Goal: Task Accomplishment & Management: Use online tool/utility

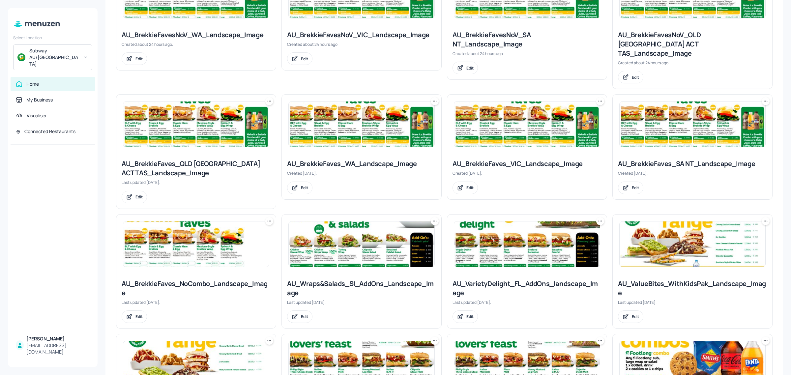
scroll to position [247, 0]
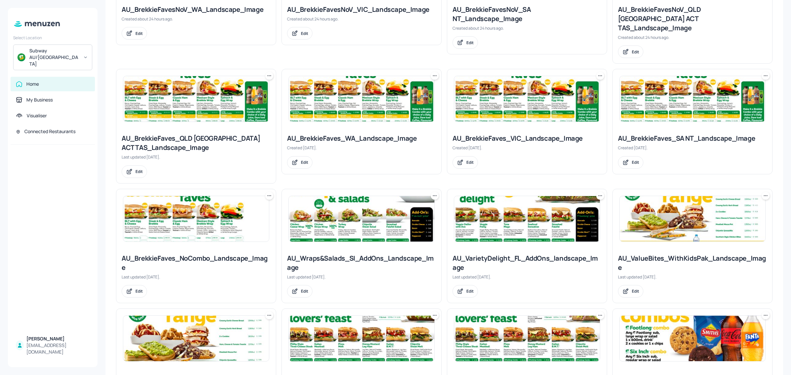
click at [211, 218] on img at bounding box center [196, 219] width 146 height 46
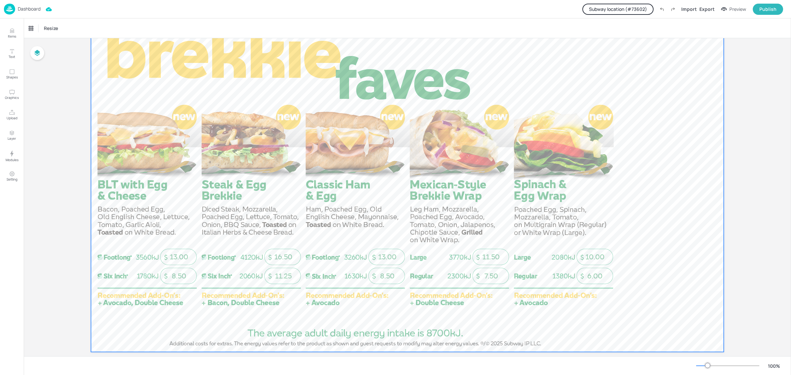
scroll to position [75, 0]
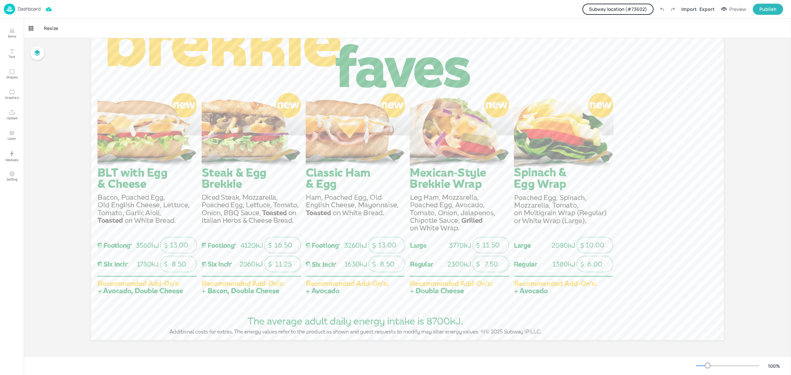
click at [624, 8] on button "Subway location (# 73602 )" at bounding box center [618, 9] width 71 height 11
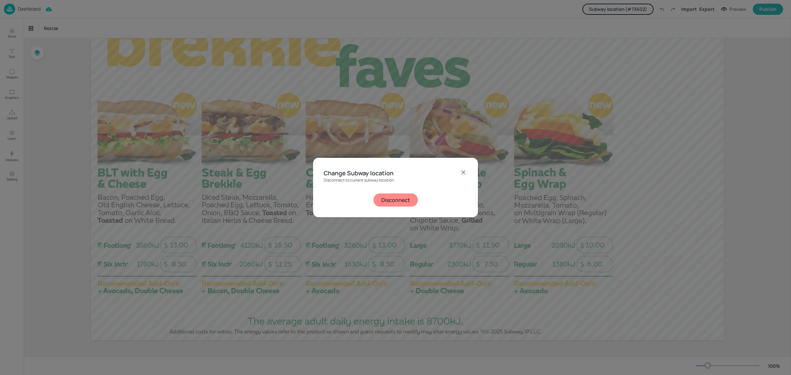
click at [387, 201] on button "Disconnect" at bounding box center [396, 200] width 45 height 13
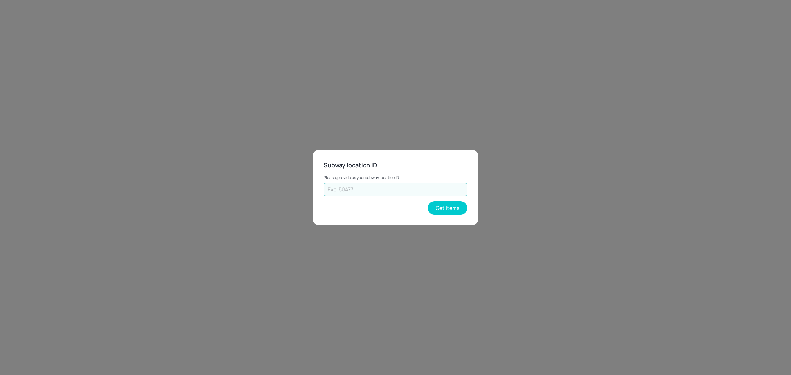
click at [361, 193] on input "text" at bounding box center [396, 189] width 144 height 13
paste input "35478"
type input "35478"
click at [444, 210] on button "Get Items" at bounding box center [448, 207] width 40 height 13
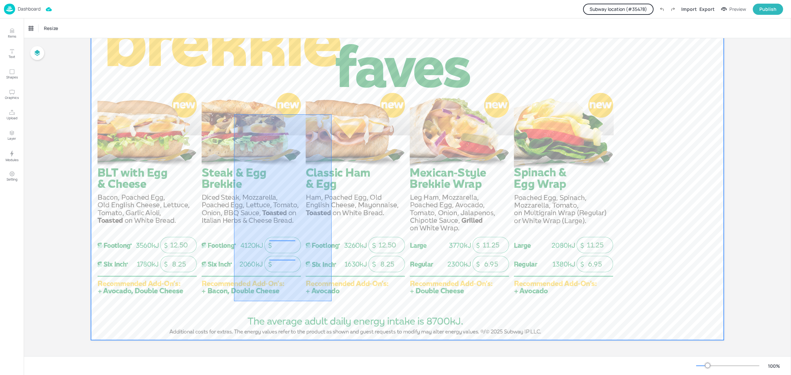
drag, startPoint x: 234, startPoint y: 114, endPoint x: 332, endPoint y: 301, distance: 210.9
click at [332, 301] on div at bounding box center [407, 162] width 633 height 356
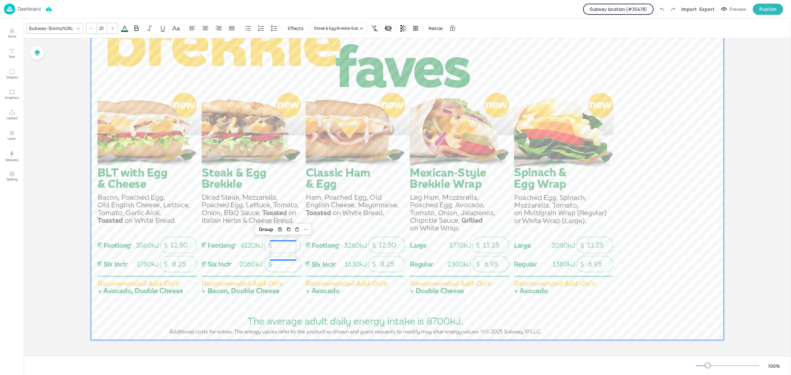
click at [368, 148] on div at bounding box center [407, 162] width 633 height 356
